Goal: Task Accomplishment & Management: Use online tool/utility

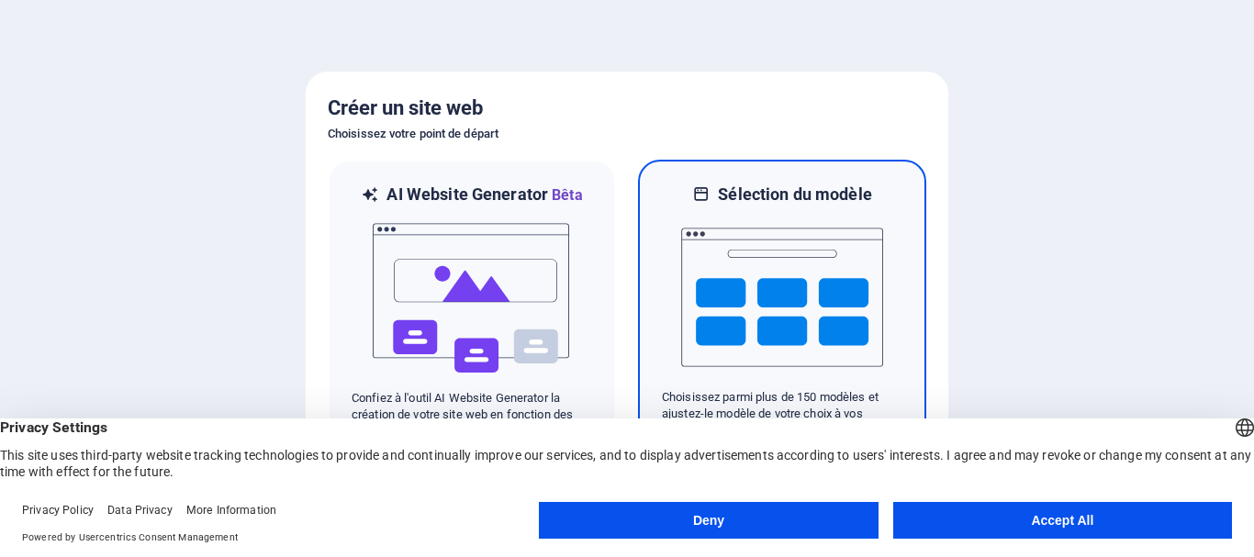
click at [732, 240] on img at bounding box center [782, 298] width 202 height 184
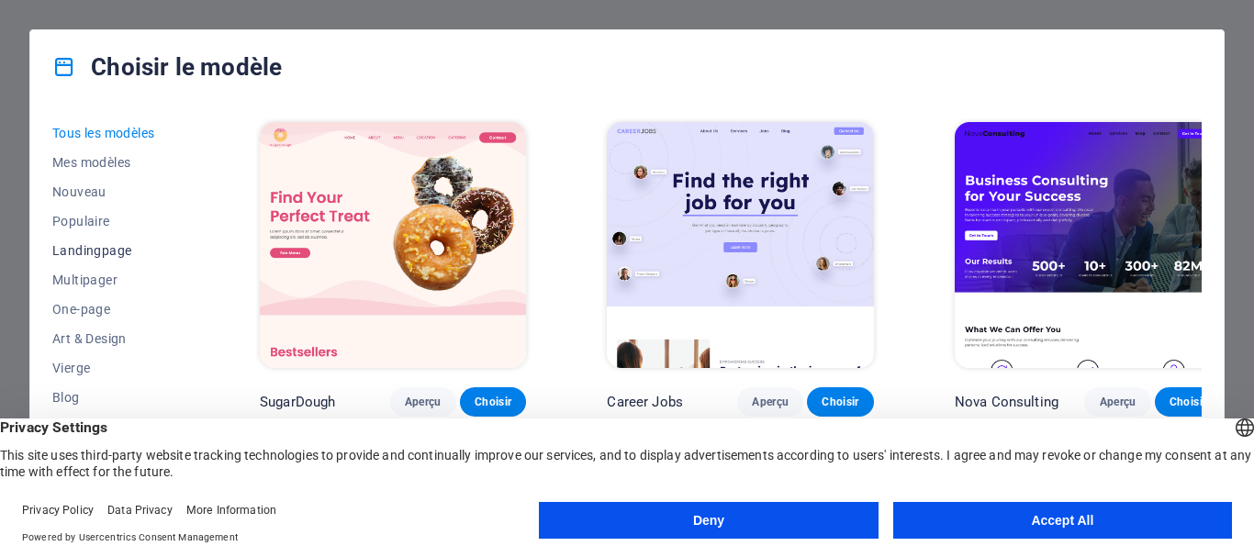
click at [89, 251] on span "Landingpage" at bounding box center [115, 250] width 127 height 15
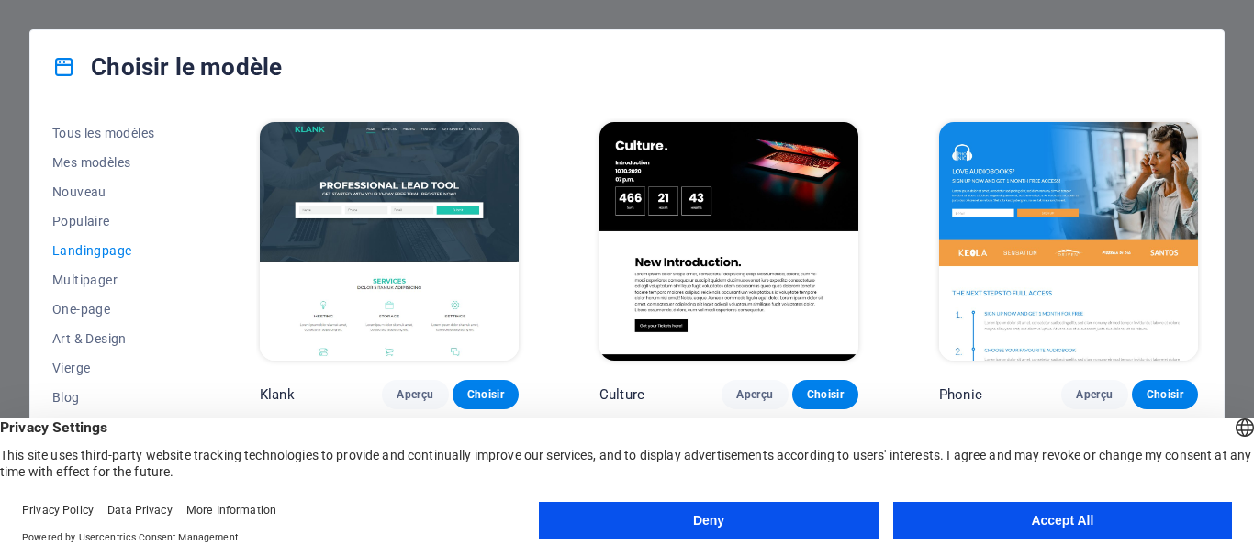
click at [1012, 520] on button "Accept All" at bounding box center [1062, 520] width 339 height 37
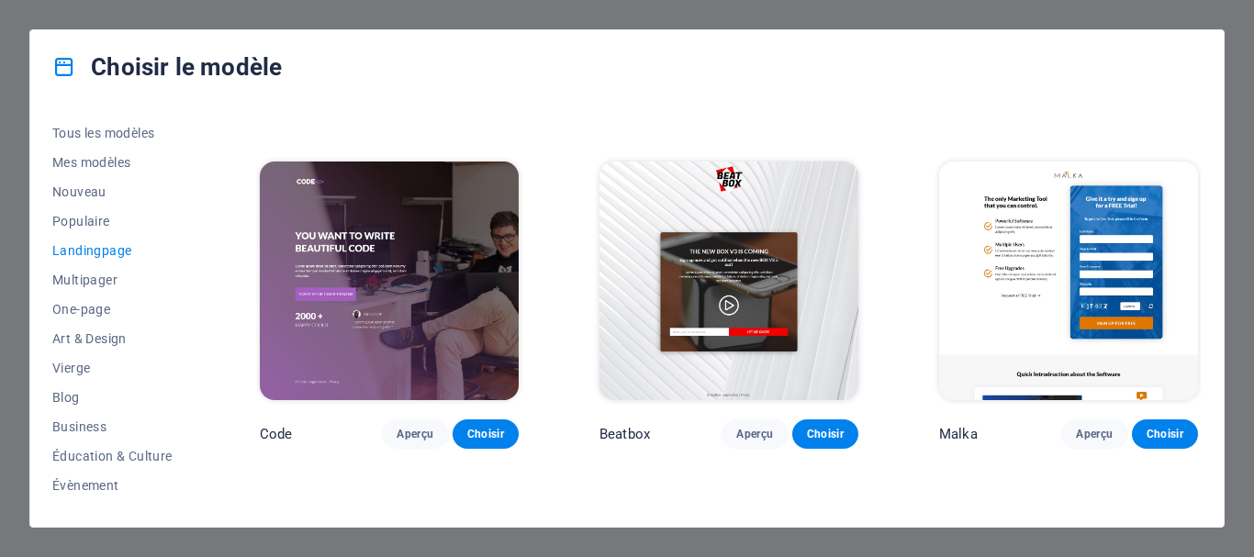
scroll to position [333, 0]
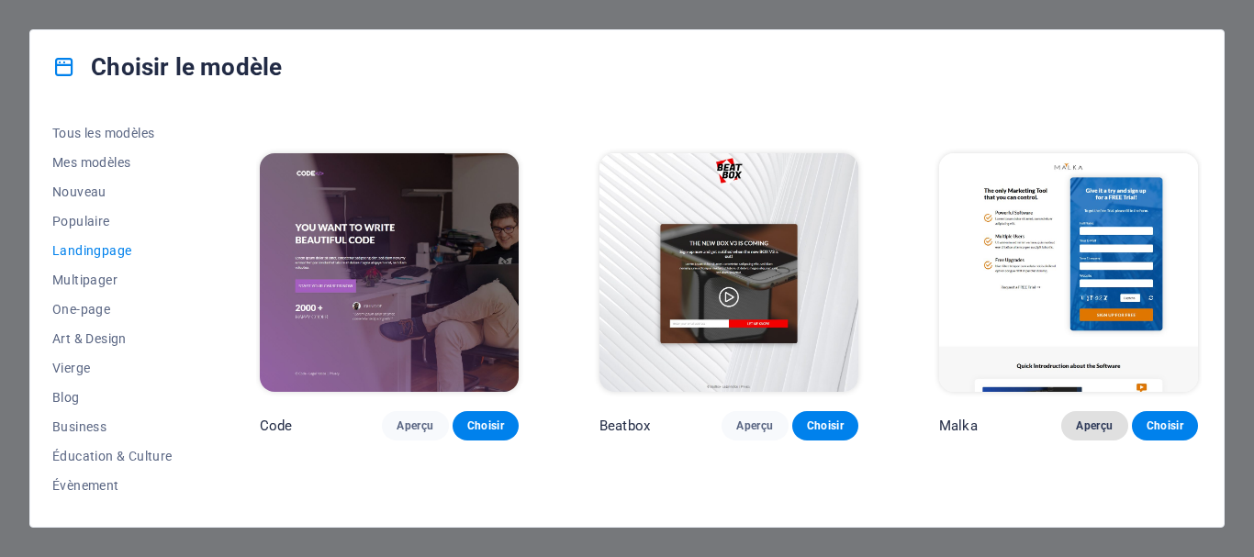
click at [1098, 424] on span "Aperçu" at bounding box center [1094, 426] width 37 height 15
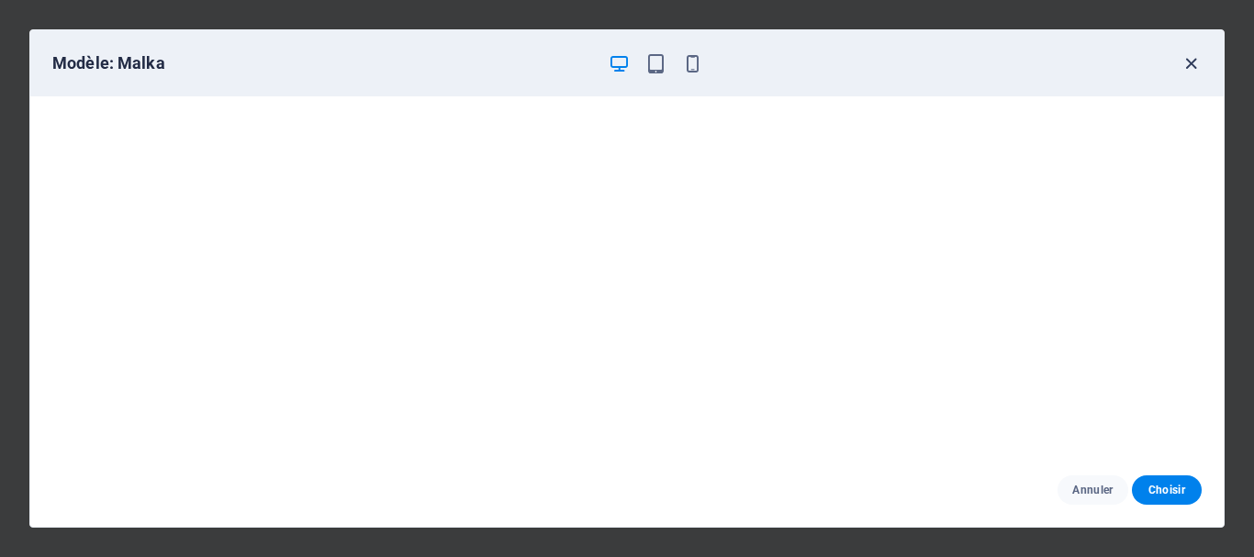
click at [1191, 65] on icon "button" at bounding box center [1190, 63] width 21 height 21
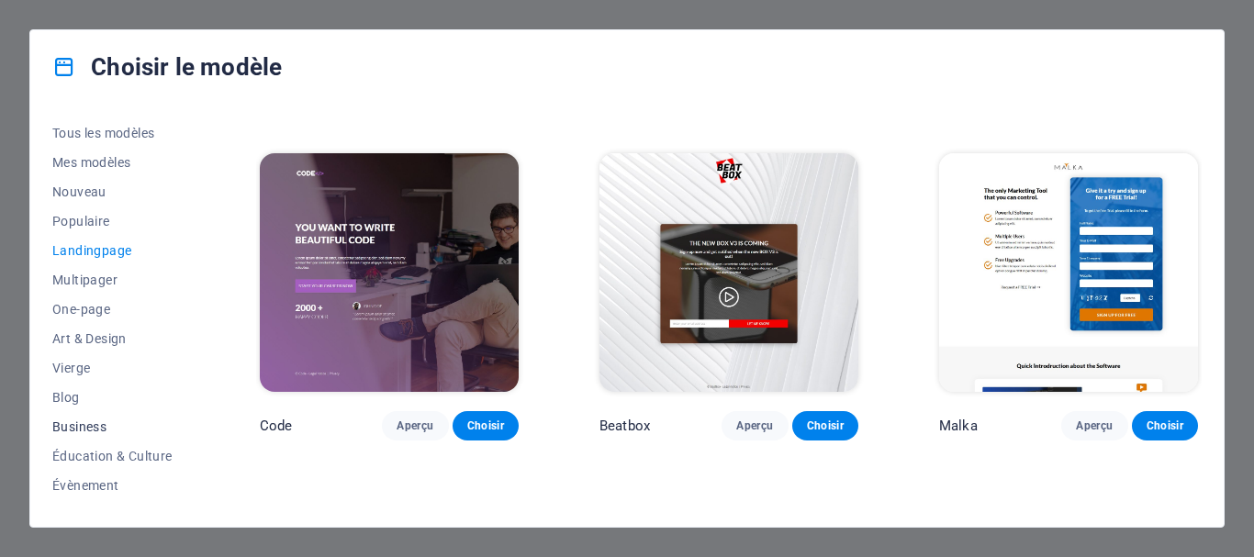
click at [86, 426] on span "Business" at bounding box center [115, 426] width 127 height 15
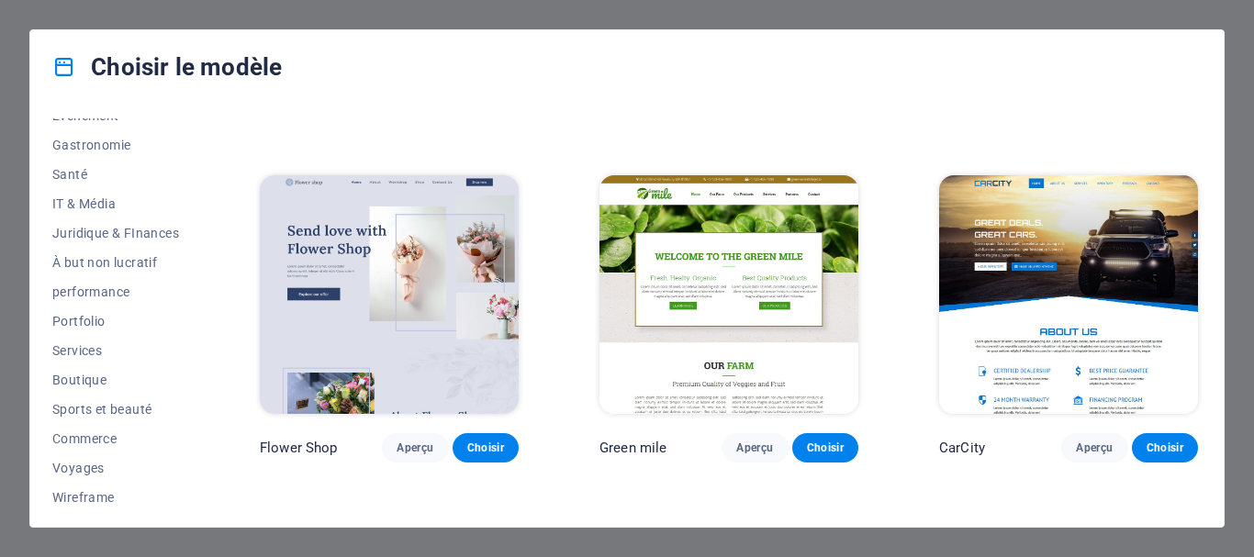
scroll to position [377, 0]
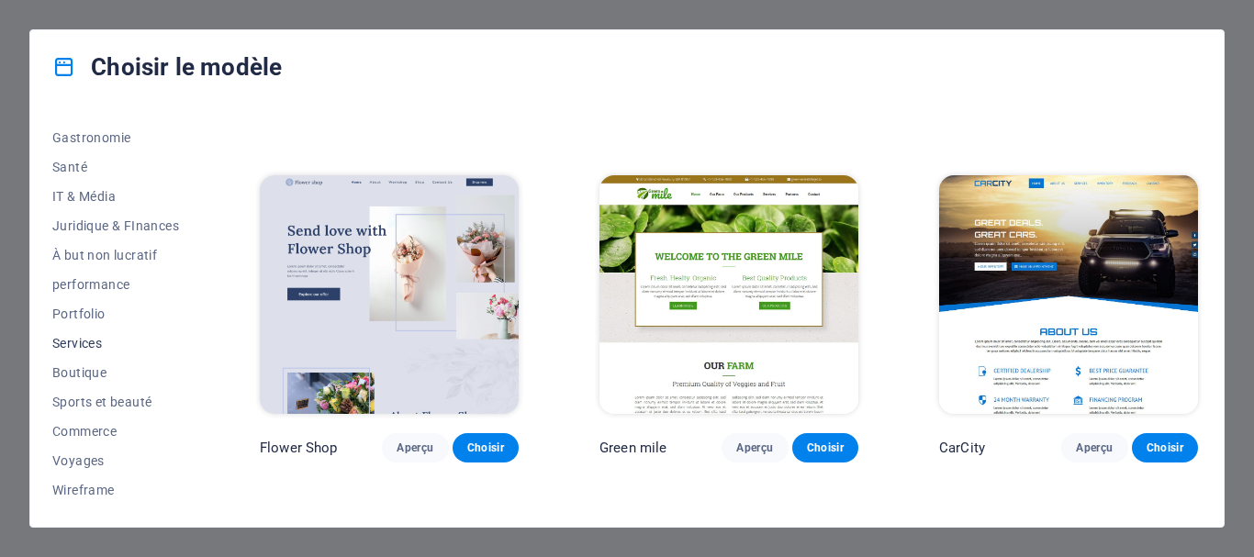
click at [80, 343] on span "Services" at bounding box center [115, 343] width 127 height 15
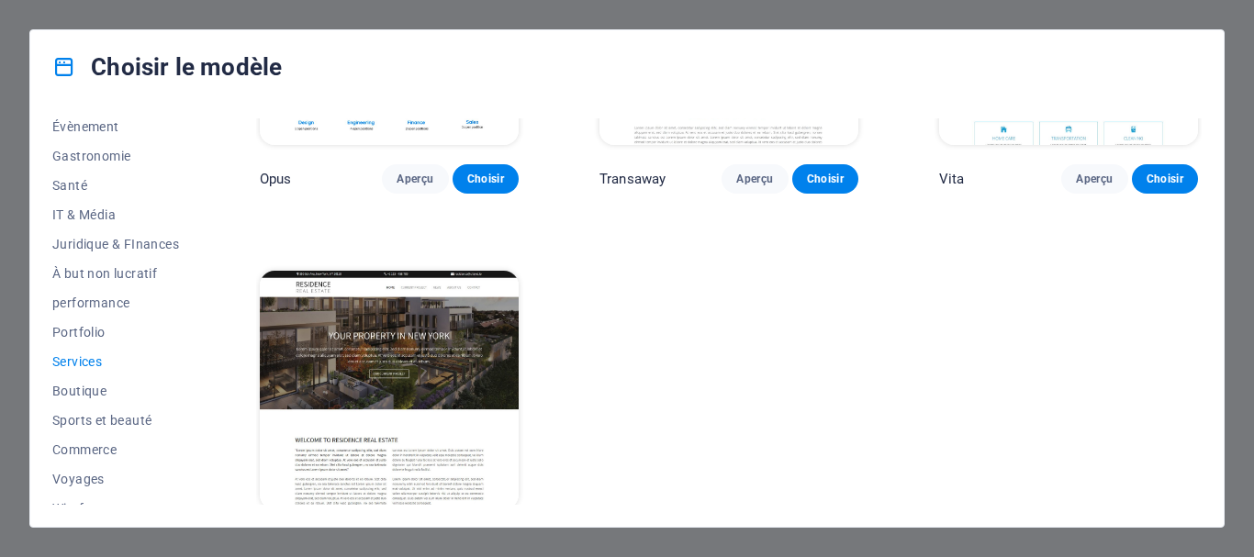
scroll to position [356, 0]
click at [108, 308] on span "performance" at bounding box center [115, 305] width 127 height 15
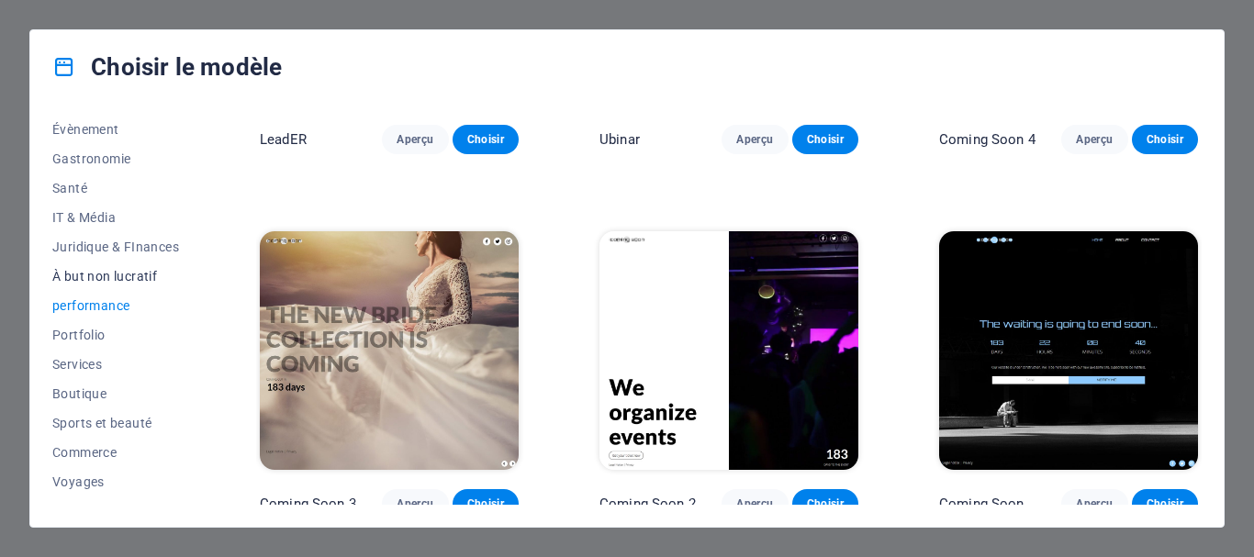
click at [112, 279] on span "À but non lucratif" at bounding box center [115, 276] width 127 height 15
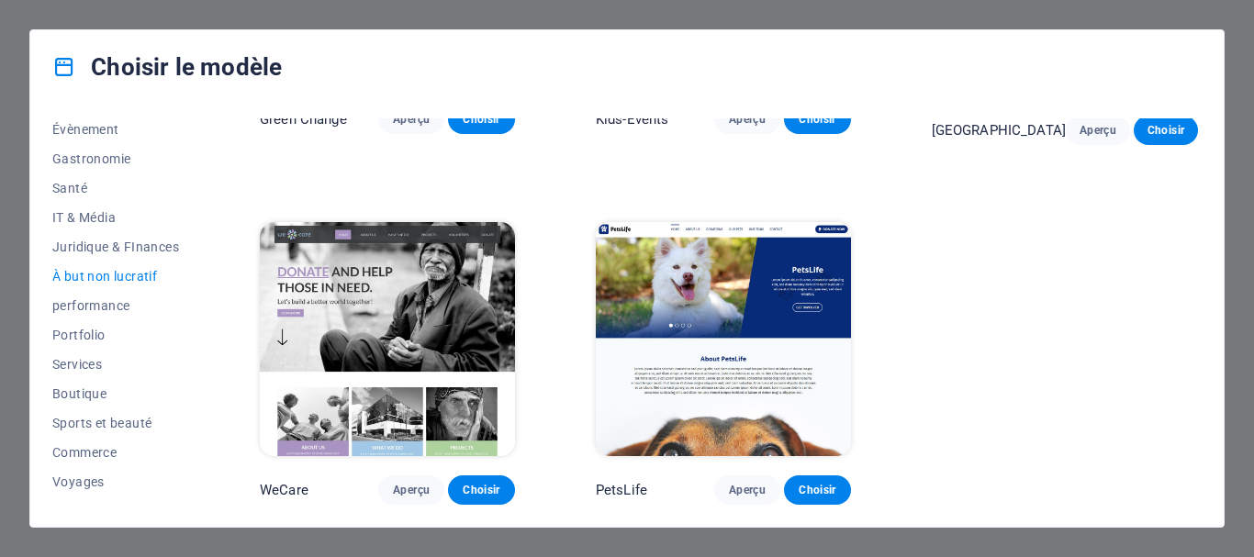
scroll to position [0, 0]
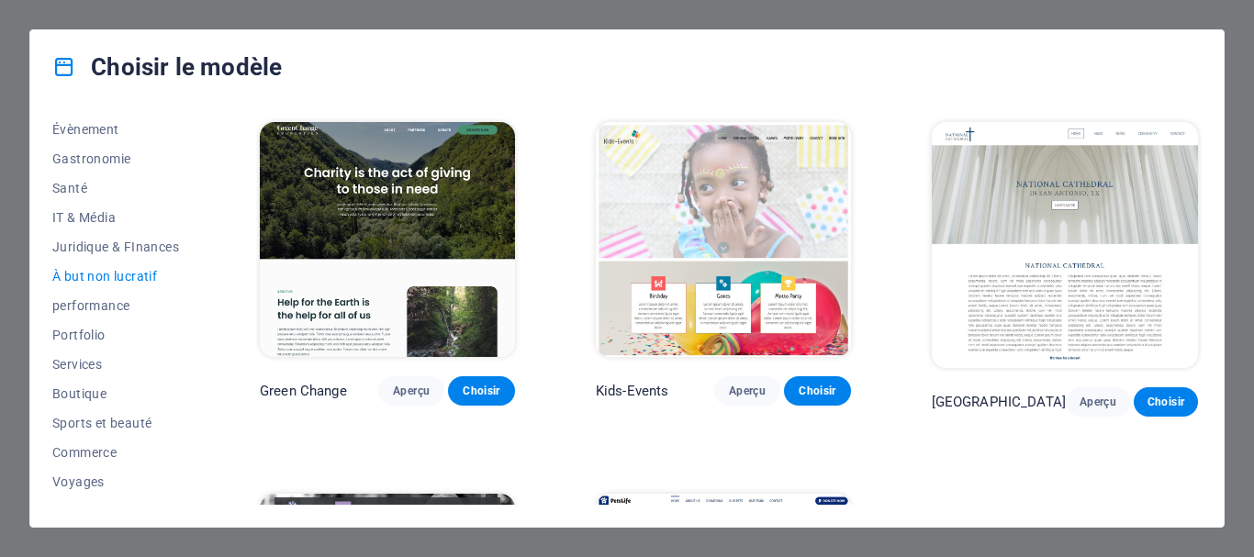
drag, startPoint x: 1202, startPoint y: 231, endPoint x: 1218, endPoint y: 352, distance: 121.4
click at [1219, 352] on div "Tous les modèles Mes modèles Nouveau Populaire Landingpage Multipager One-page …" at bounding box center [626, 315] width 1193 height 423
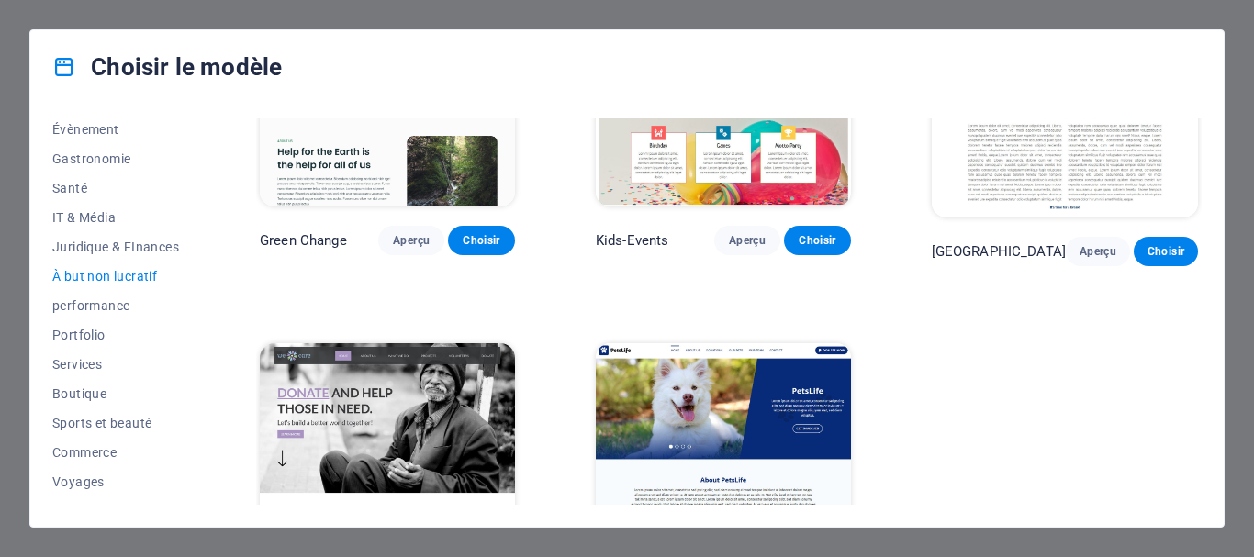
scroll to position [156, 0]
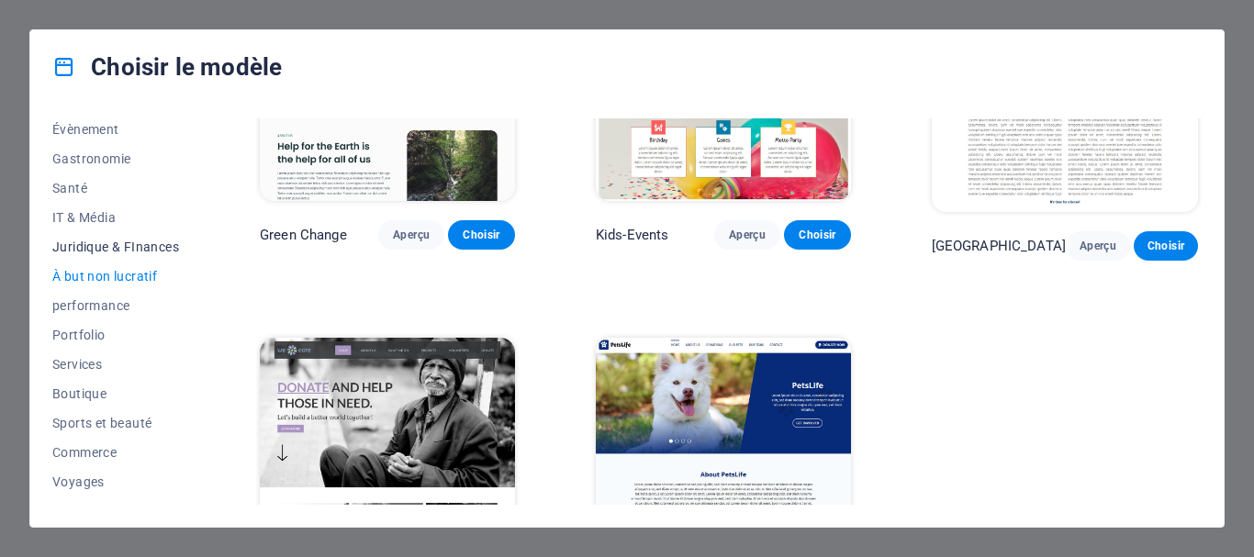
click at [125, 240] on span "Juridique & FInances" at bounding box center [115, 247] width 127 height 15
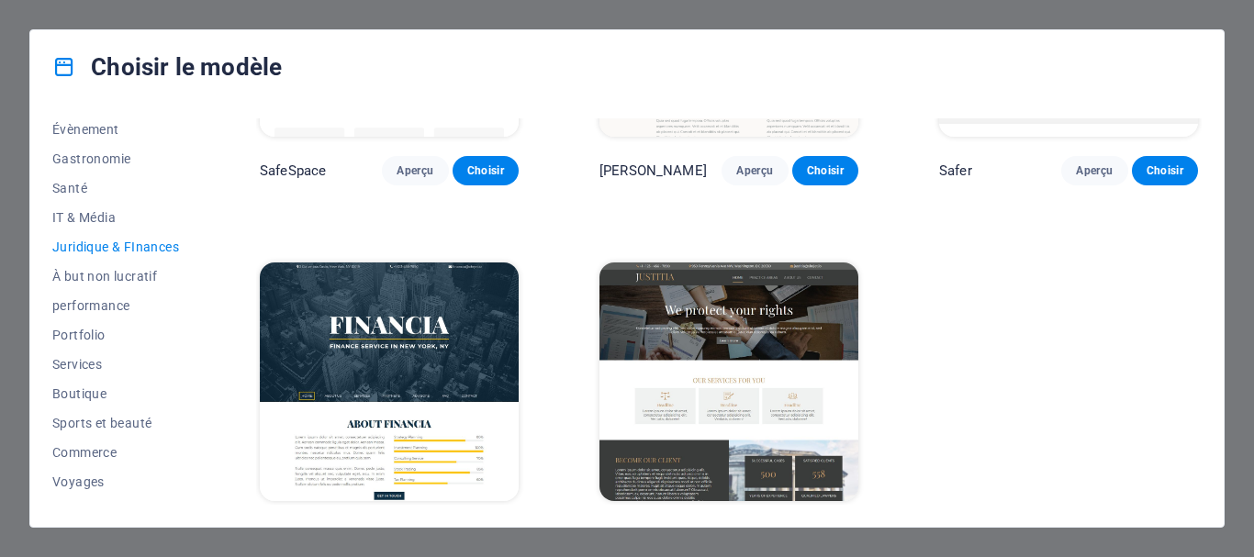
scroll to position [264, 0]
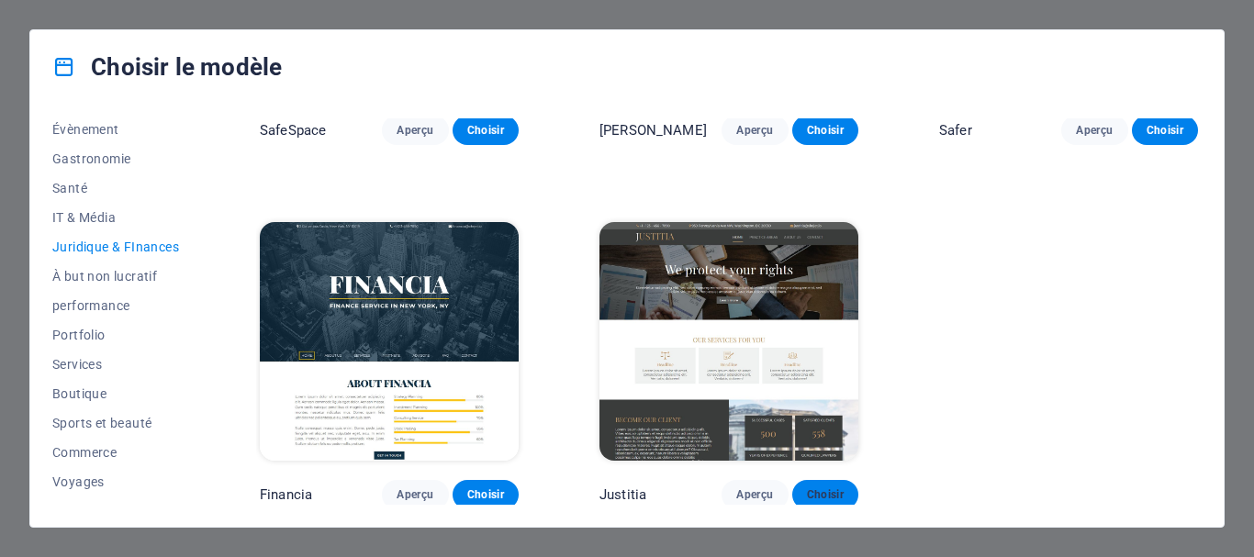
click at [838, 489] on span "Choisir" at bounding box center [825, 494] width 37 height 15
